Goal: Information Seeking & Learning: Check status

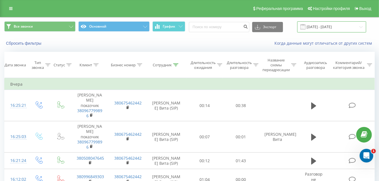
click at [360, 26] on input "[DATE] - [DATE]" at bounding box center [331, 26] width 69 height 11
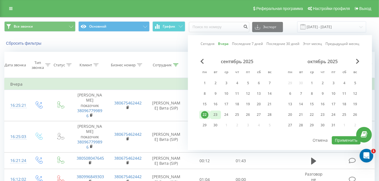
click at [217, 115] on div "23" at bounding box center [215, 114] width 7 height 7
click at [339, 139] on button "Применить" at bounding box center [346, 140] width 29 height 8
type input "[DATE] - [DATE]"
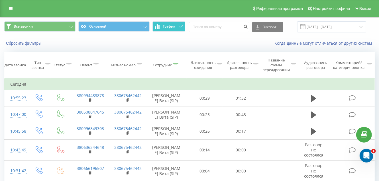
click at [179, 26] on icon at bounding box center [181, 26] width 4 height 2
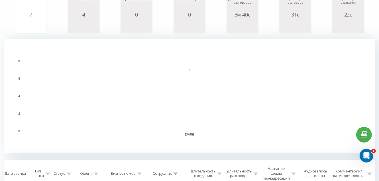
scroll to position [171, 0]
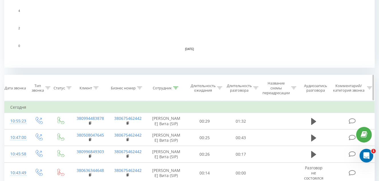
click at [174, 88] on icon at bounding box center [175, 88] width 5 height 3
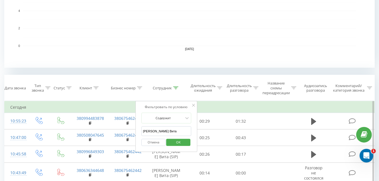
click at [170, 131] on input "[PERSON_NAME] Вита" at bounding box center [166, 132] width 50 height 10
type input "Г"
click at [170, 131] on input "text" at bounding box center [166, 132] width 50 height 10
click at [177, 129] on input "[PERSON_NAME]" at bounding box center [166, 132] width 50 height 10
type input "Д"
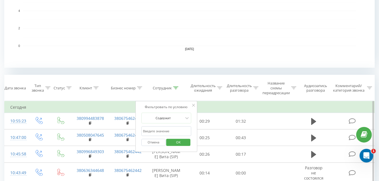
click at [156, 133] on input "text" at bounding box center [166, 132] width 50 height 10
click at [183, 144] on span "OK" at bounding box center [178, 142] width 16 height 9
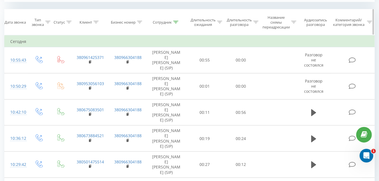
scroll to position [251, 0]
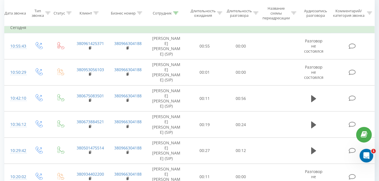
drag, startPoint x: 175, startPoint y: 12, endPoint x: 174, endPoint y: 42, distance: 30.0
click at [175, 13] on icon at bounding box center [175, 13] width 5 height 3
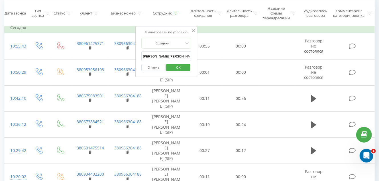
click at [173, 58] on input "[PERSON_NAME] [PERSON_NAME]" at bounding box center [166, 57] width 50 height 10
type input "О"
click at [173, 67] on span "OK" at bounding box center [178, 67] width 16 height 9
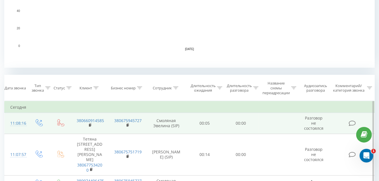
scroll to position [251, 0]
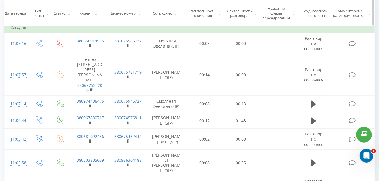
click at [95, 13] on icon at bounding box center [95, 13] width 5 height 3
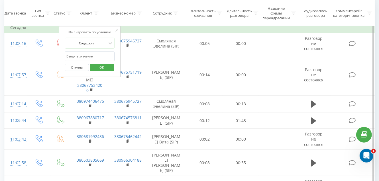
click at [93, 54] on input "text" at bounding box center [90, 57] width 50 height 10
paste input "0957511822"
type input "0957511822"
click at [104, 67] on span "OK" at bounding box center [102, 67] width 16 height 9
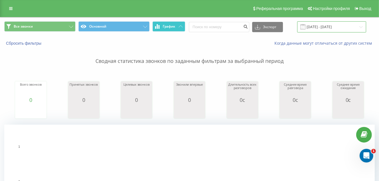
click at [360, 27] on input "[DATE] - [DATE]" at bounding box center [331, 26] width 69 height 11
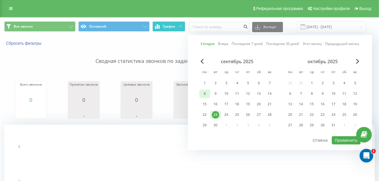
drag, startPoint x: 205, startPoint y: 81, endPoint x: 208, endPoint y: 90, distance: 9.7
click at [205, 82] on div "1" at bounding box center [204, 83] width 7 height 7
drag, startPoint x: 217, startPoint y: 115, endPoint x: 293, endPoint y: 143, distance: 81.3
click at [220, 117] on div "23" at bounding box center [215, 115] width 11 height 9
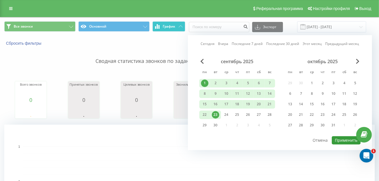
click at [344, 139] on button "Применить" at bounding box center [346, 140] width 29 height 8
type input "[DATE] - [DATE]"
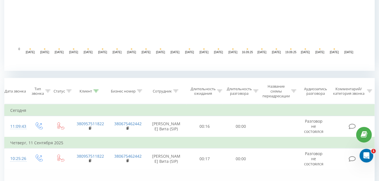
scroll to position [171, 0]
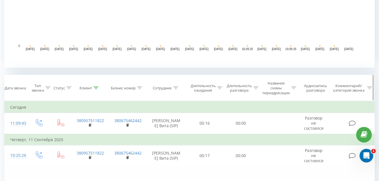
click at [93, 88] on div "Клиент" at bounding box center [89, 88] width 19 height 5
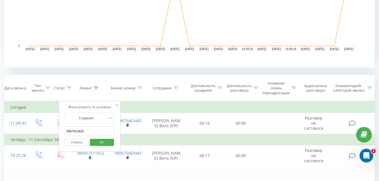
click at [94, 129] on input "0957511822" at bounding box center [90, 132] width 50 height 10
type input "0"
click at [106, 140] on span "OK" at bounding box center [102, 142] width 16 height 9
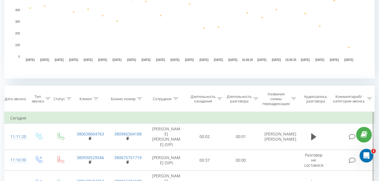
scroll to position [240, 0]
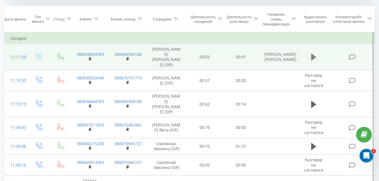
click at [314, 54] on icon at bounding box center [313, 57] width 5 height 7
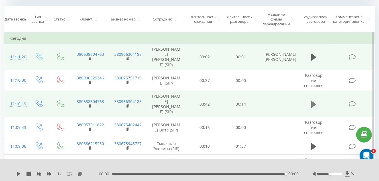
click at [312, 101] on icon at bounding box center [313, 105] width 5 height 8
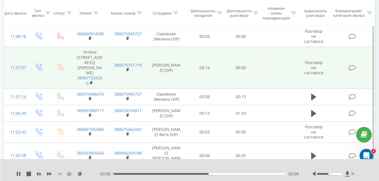
scroll to position [382, 0]
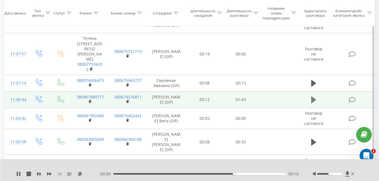
click at [313, 97] on icon at bounding box center [313, 100] width 5 height 7
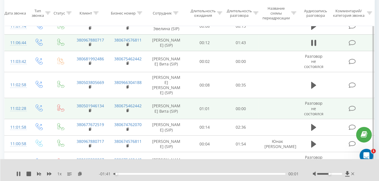
scroll to position [468, 0]
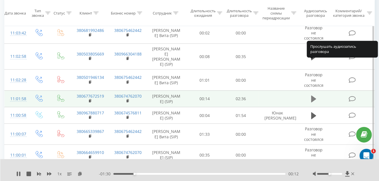
click at [313, 96] on icon at bounding box center [313, 99] width 5 height 7
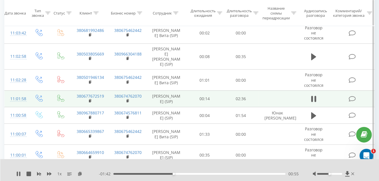
click at [95, 13] on icon at bounding box center [95, 13] width 5 height 3
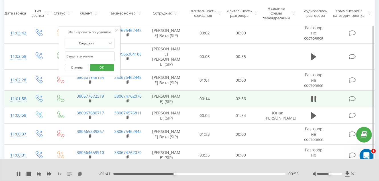
click at [99, 55] on input "text" at bounding box center [90, 57] width 50 height 10
paste input "0662460257"
click at [106, 69] on span "OK" at bounding box center [102, 67] width 16 height 9
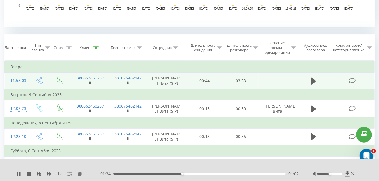
scroll to position [240, 0]
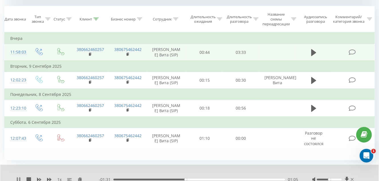
click at [18, 179] on icon at bounding box center [18, 180] width 5 height 5
click at [312, 53] on icon at bounding box center [313, 52] width 5 height 7
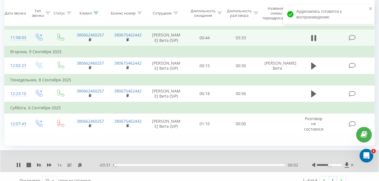
scroll to position [262, 0]
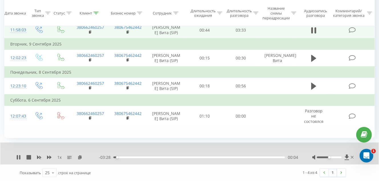
click at [135, 157] on div "00:04" at bounding box center [199, 158] width 172 height 2
click at [162, 157] on div "00:29" at bounding box center [199, 158] width 172 height 2
click at [192, 157] on div "01:03" at bounding box center [199, 158] width 172 height 2
click at [215, 157] on div "01:37" at bounding box center [199, 158] width 172 height 2
click at [238, 157] on div "02:34" at bounding box center [199, 158] width 172 height 2
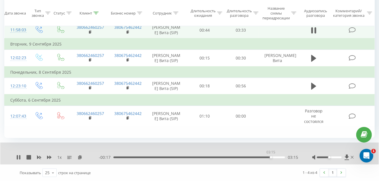
click at [271, 157] on div "03:15" at bounding box center [199, 158] width 172 height 2
click at [313, 31] on icon at bounding box center [313, 31] width 5 height 8
drag, startPoint x: 95, startPoint y: 14, endPoint x: 96, endPoint y: 25, distance: 11.4
click at [95, 14] on icon at bounding box center [95, 13] width 5 height 3
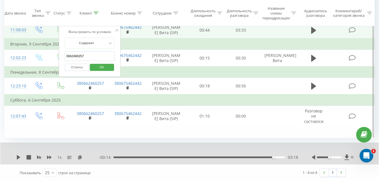
click at [98, 58] on input "0662460257" at bounding box center [90, 56] width 50 height 10
type input "0"
paste input "0952305016"
click at [101, 66] on span "OK" at bounding box center [102, 67] width 16 height 9
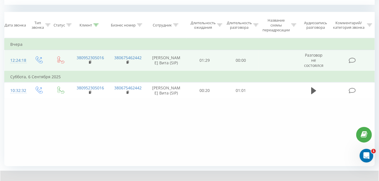
scroll to position [234, 0]
click at [95, 25] on icon at bounding box center [95, 25] width 5 height 3
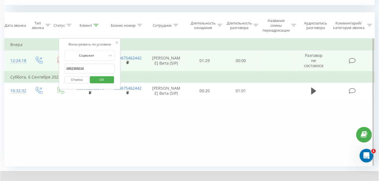
click at [94, 69] on input "0952305016" at bounding box center [90, 69] width 50 height 10
type input "0"
click at [101, 80] on span "OK" at bounding box center [102, 79] width 16 height 9
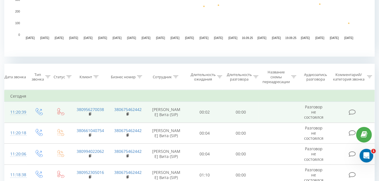
scroll to position [262, 0]
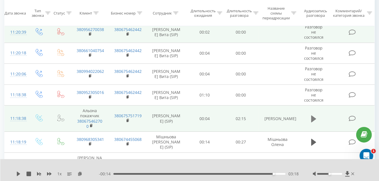
click at [313, 120] on icon at bounding box center [313, 118] width 5 height 7
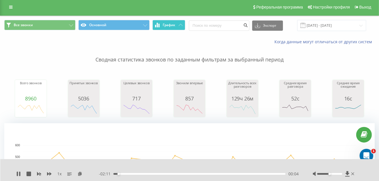
scroll to position [0, 0]
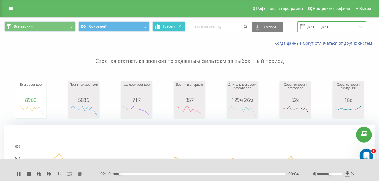
click at [361, 27] on input "[DATE] - [DATE]" at bounding box center [331, 26] width 69 height 11
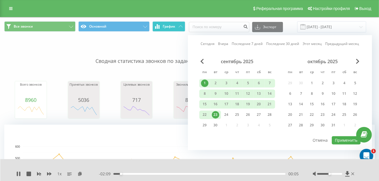
drag, startPoint x: 216, startPoint y: 113, endPoint x: 282, endPoint y: 142, distance: 72.3
click at [216, 113] on div "23" at bounding box center [215, 114] width 7 height 7
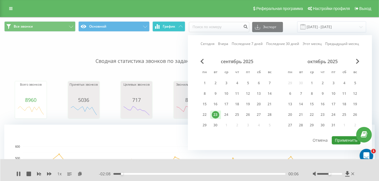
drag, startPoint x: 342, startPoint y: 140, endPoint x: 277, endPoint y: 124, distance: 67.3
click at [342, 140] on button "Применить" at bounding box center [346, 140] width 29 height 8
type input "[DATE] - [DATE]"
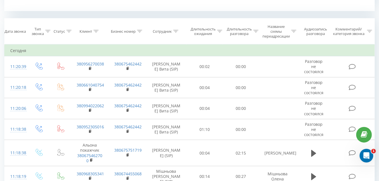
scroll to position [256, 0]
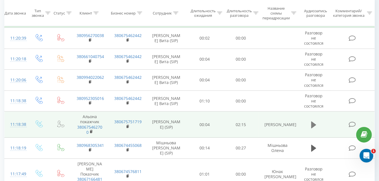
click at [312, 123] on icon at bounding box center [313, 124] width 5 height 7
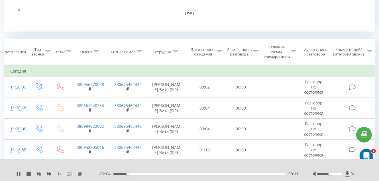
scroll to position [161, 0]
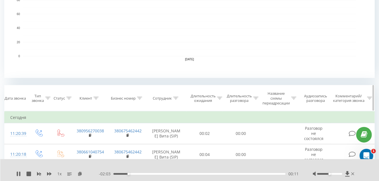
click at [175, 99] on icon at bounding box center [175, 98] width 5 height 3
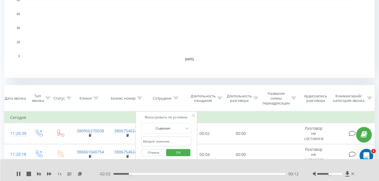
click at [166, 140] on input "text" at bounding box center [166, 142] width 50 height 10
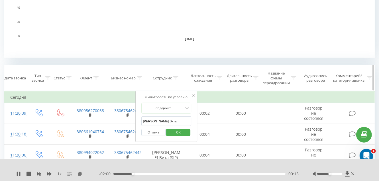
scroll to position [189, 0]
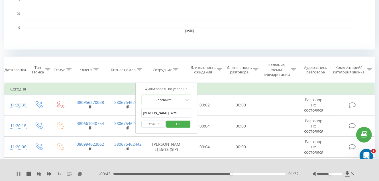
click at [18, 176] on icon at bounding box center [18, 174] width 5 height 5
click at [175, 124] on span "OK" at bounding box center [178, 124] width 16 height 9
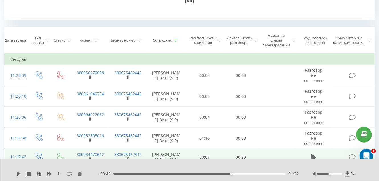
scroll to position [228, 0]
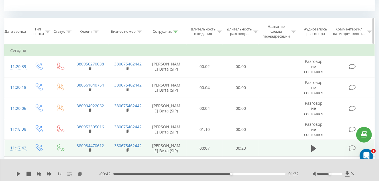
click at [175, 30] on icon at bounding box center [175, 31] width 5 height 3
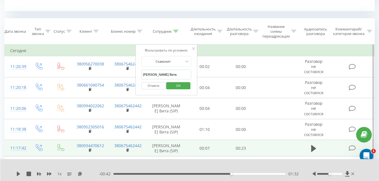
click at [168, 72] on input "[PERSON_NAME] Вита" at bounding box center [166, 75] width 50 height 10
type input "Г"
click at [168, 72] on input "text" at bounding box center [166, 75] width 50 height 10
click at [175, 85] on span "OK" at bounding box center [178, 85] width 16 height 9
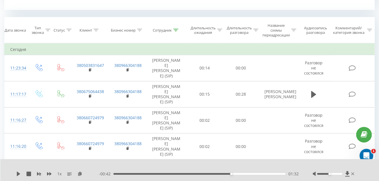
scroll to position [228, 0]
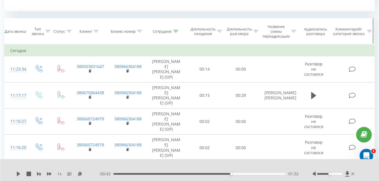
click at [176, 30] on icon at bounding box center [175, 31] width 5 height 3
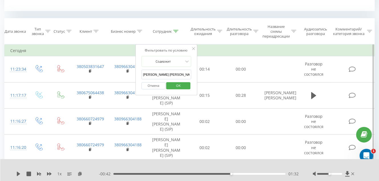
click at [175, 76] on input "[PERSON_NAME] [PERSON_NAME]" at bounding box center [166, 75] width 50 height 10
type input "О"
click at [177, 83] on span "OK" at bounding box center [178, 85] width 16 height 9
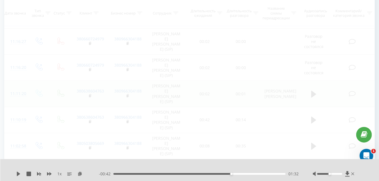
scroll to position [308, 0]
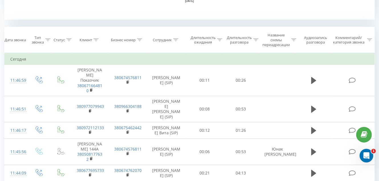
scroll to position [228, 0]
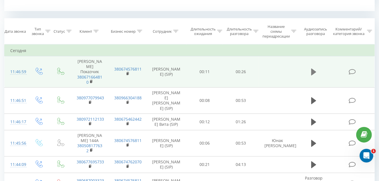
click at [314, 72] on icon at bounding box center [313, 72] width 5 height 7
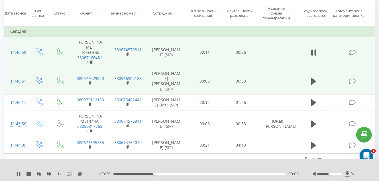
scroll to position [256, 0]
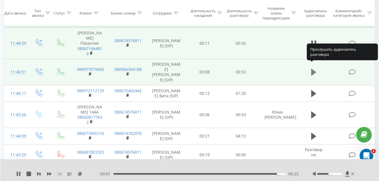
click at [313, 69] on icon at bounding box center [313, 72] width 5 height 7
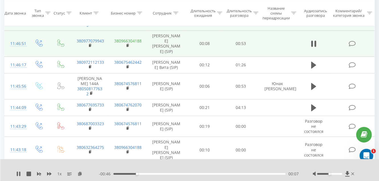
scroll to position [313, 0]
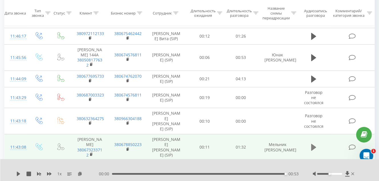
click at [312, 144] on icon at bounding box center [313, 147] width 5 height 7
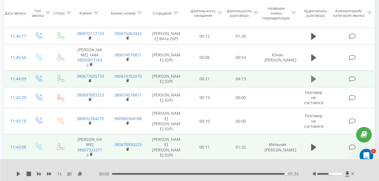
click at [313, 76] on icon at bounding box center [313, 79] width 5 height 7
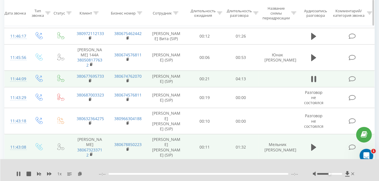
click at [176, 12] on icon at bounding box center [175, 13] width 5 height 3
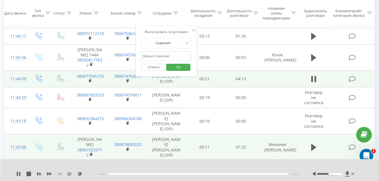
click at [170, 58] on input "text" at bounding box center [166, 56] width 50 height 10
click at [176, 68] on span "OK" at bounding box center [178, 67] width 16 height 9
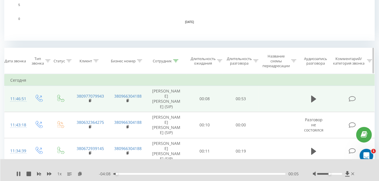
scroll to position [199, 0]
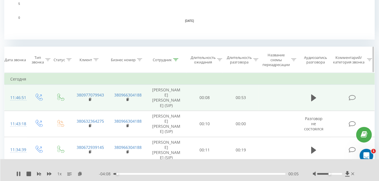
click at [175, 58] on icon at bounding box center [175, 59] width 5 height 3
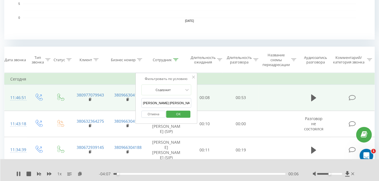
click at [173, 103] on input "[PERSON_NAME] [PERSON_NAME]" at bounding box center [166, 103] width 50 height 10
type input "О"
click at [173, 103] on input "text" at bounding box center [166, 103] width 50 height 10
click at [171, 111] on span "OK" at bounding box center [178, 114] width 16 height 9
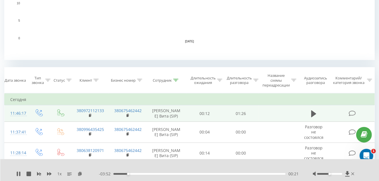
scroll to position [165, 0]
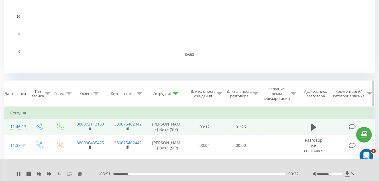
click at [174, 93] on icon at bounding box center [175, 93] width 5 height 3
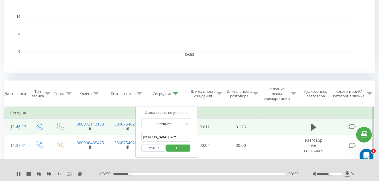
click at [168, 136] on input "[PERSON_NAME] Вита" at bounding box center [166, 137] width 50 height 10
type input "Г"
click at [168, 136] on input "text" at bounding box center [166, 137] width 50 height 10
click at [174, 146] on span "OK" at bounding box center [178, 148] width 16 height 9
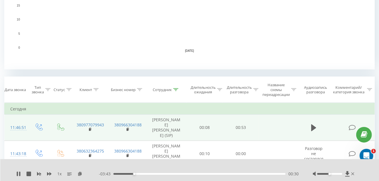
scroll to position [217, 0]
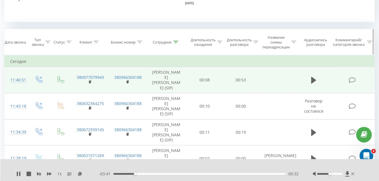
click at [175, 42] on icon at bounding box center [175, 42] width 5 height 3
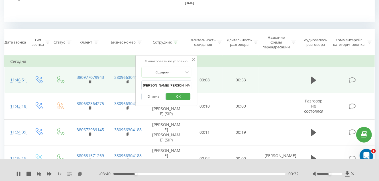
click at [173, 82] on input "[PERSON_NAME] [PERSON_NAME]" at bounding box center [166, 86] width 50 height 10
type input "О"
click at [173, 101] on div "Отмена OK" at bounding box center [166, 96] width 50 height 13
click at [174, 98] on span "OK" at bounding box center [178, 96] width 16 height 9
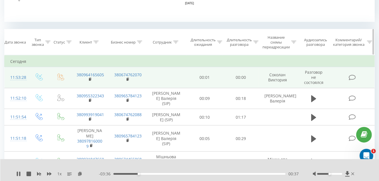
scroll to position [297, 0]
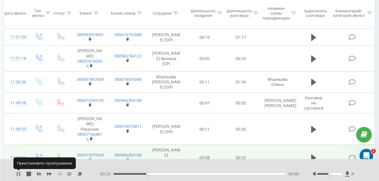
click at [17, 174] on icon at bounding box center [17, 174] width 1 height 5
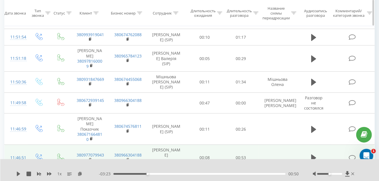
click at [175, 13] on icon at bounding box center [175, 13] width 5 height 3
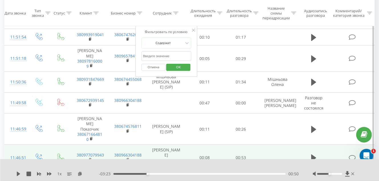
click at [167, 54] on input "text" at bounding box center [166, 56] width 50 height 10
type input "[PERSON_NAME] Вита"
click at [172, 70] on span "OK" at bounding box center [178, 67] width 16 height 9
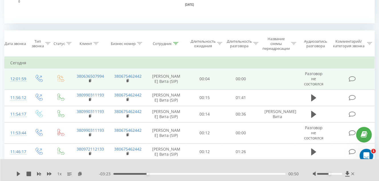
scroll to position [240, 0]
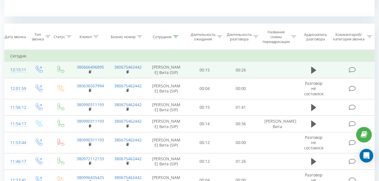
scroll to position [228, 0]
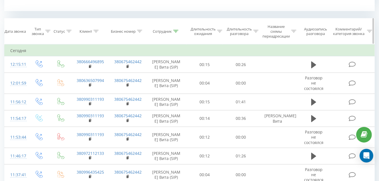
click at [176, 30] on icon at bounding box center [175, 31] width 5 height 3
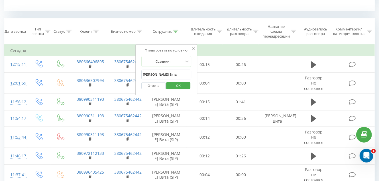
scroll to position [0, 0]
click at [173, 76] on input "[PERSON_NAME] Вита" at bounding box center [166, 75] width 50 height 10
type input "Г"
click at [172, 76] on input "text" at bounding box center [166, 75] width 50 height 10
click at [176, 85] on span "OK" at bounding box center [178, 85] width 16 height 9
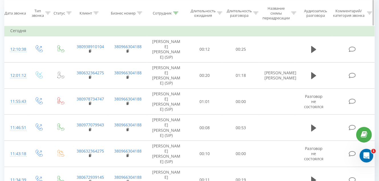
scroll to position [251, 0]
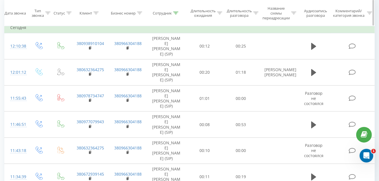
click at [176, 14] on icon at bounding box center [175, 13] width 5 height 3
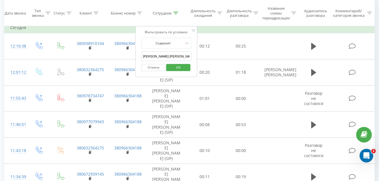
click at [176, 58] on input "[PERSON_NAME] [PERSON_NAME]" at bounding box center [166, 57] width 50 height 10
type input "О"
click at [177, 65] on span "OK" at bounding box center [178, 67] width 16 height 9
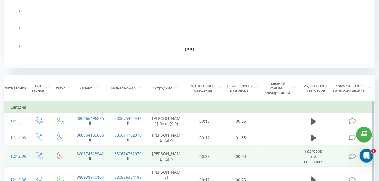
scroll to position [251, 0]
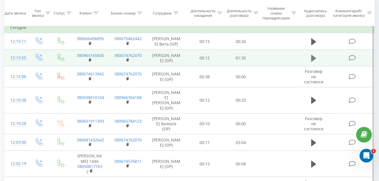
click at [314, 58] on icon at bounding box center [313, 58] width 5 height 7
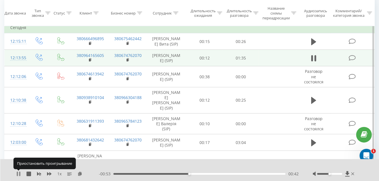
click at [19, 175] on icon at bounding box center [18, 174] width 5 height 5
